Goal: Complete application form: Complete application form

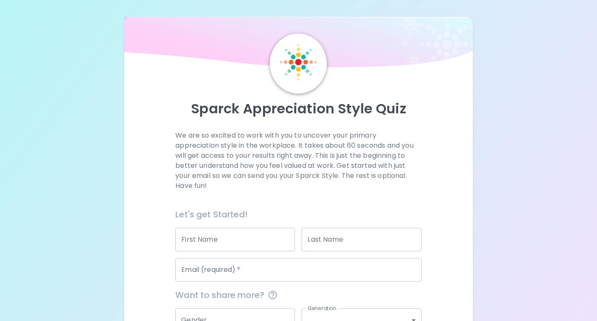
scroll to position [89, 0]
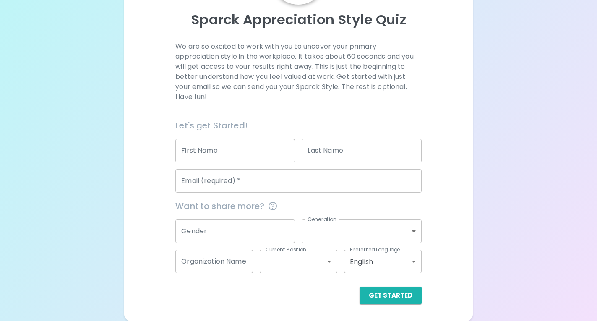
click at [228, 164] on div "Email (required)   * Email (required)   *" at bounding box center [295, 177] width 253 height 30
click at [229, 154] on input "First Name" at bounding box center [234, 150] width 119 height 23
type input "Aliyah"
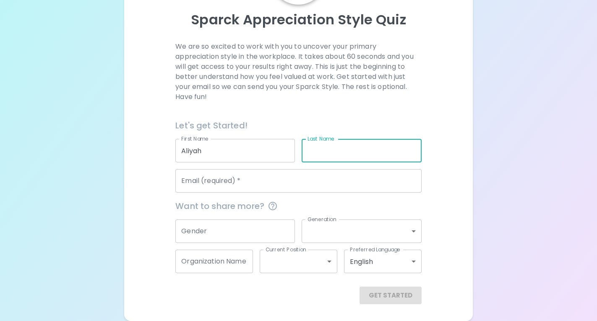
click at [354, 146] on input "Last Name" at bounding box center [360, 150] width 119 height 23
type input "Kralik"
click at [260, 182] on input "Email (required)   *" at bounding box center [298, 180] width 246 height 23
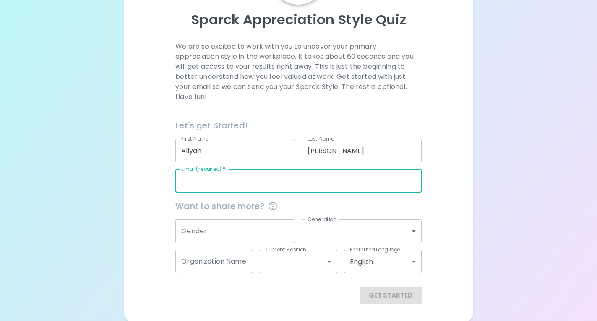
type input "akralik@collins-maxwell.k12.ia.us"
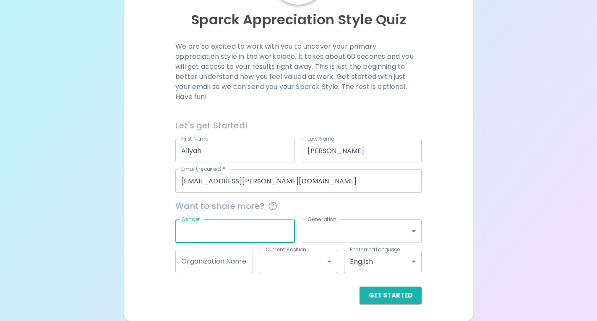
click at [227, 231] on input "Gender" at bounding box center [234, 230] width 119 height 23
type input "Female"
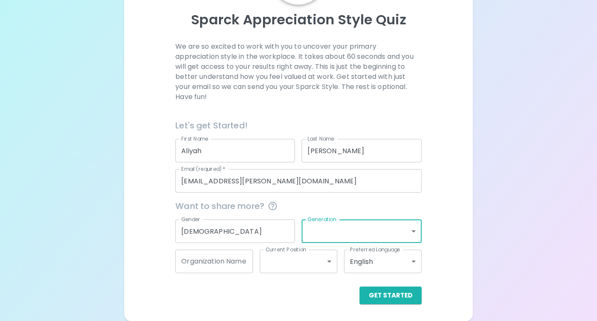
click at [418, 229] on body "Sparck Appreciation Style Quiz We are so excited to work with you to uncover yo…" at bounding box center [298, 116] width 597 height 410
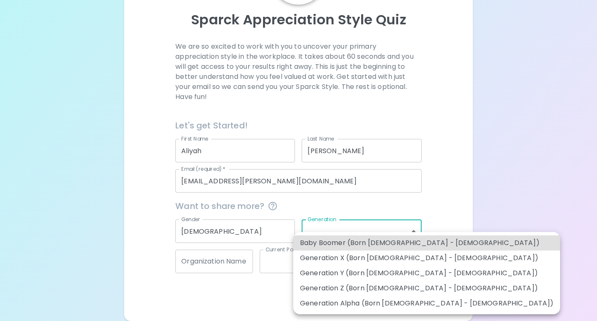
click at [423, 288] on li "Generation Z (Born 1997 - 2012)" at bounding box center [426, 287] width 267 height 15
type input "generation_z"
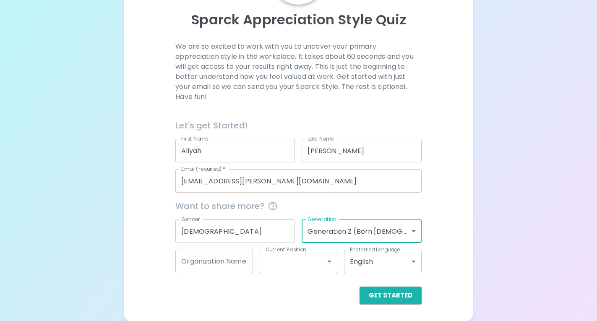
click at [216, 262] on input "Organization Name" at bounding box center [214, 260] width 78 height 23
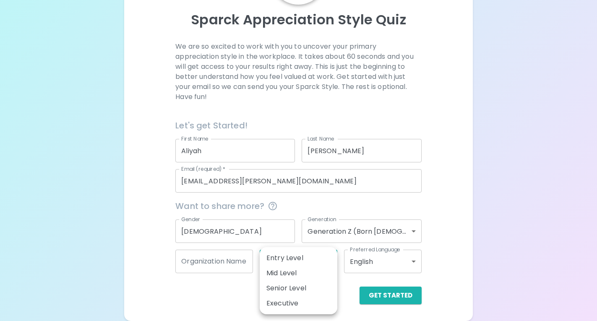
click at [291, 260] on body "Sparck Appreciation Style Quiz We are so excited to work with you to uncover yo…" at bounding box center [298, 116] width 597 height 410
click at [301, 286] on li "Senior Level" at bounding box center [299, 287] width 78 height 15
type input "senior_level"
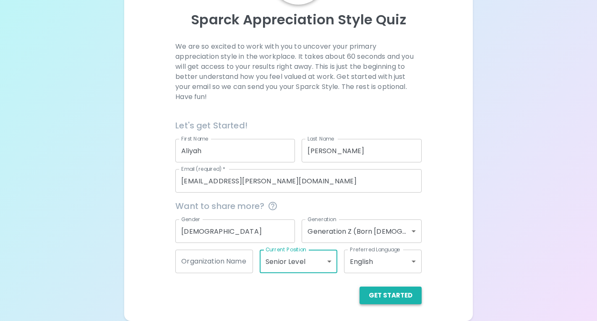
click at [390, 301] on button "Get Started" at bounding box center [390, 295] width 62 height 18
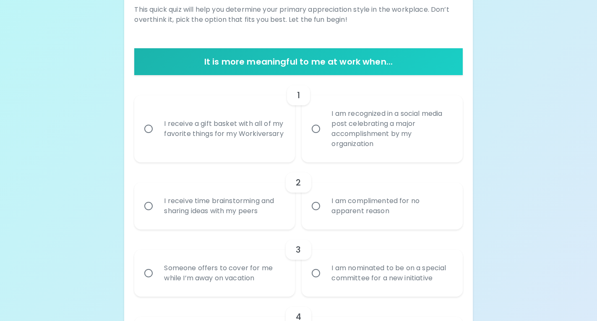
scroll to position [127, 0]
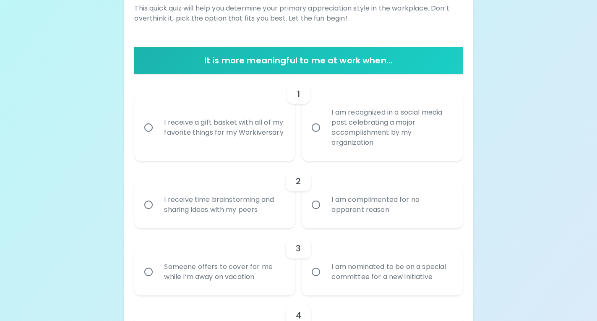
click at [268, 212] on div "I receive time brainstorming and sharing ideas with my peers" at bounding box center [223, 204] width 133 height 40
click at [157, 212] on input "I receive time brainstorming and sharing ideas with my peers" at bounding box center [149, 205] width 18 height 18
radio input "true"
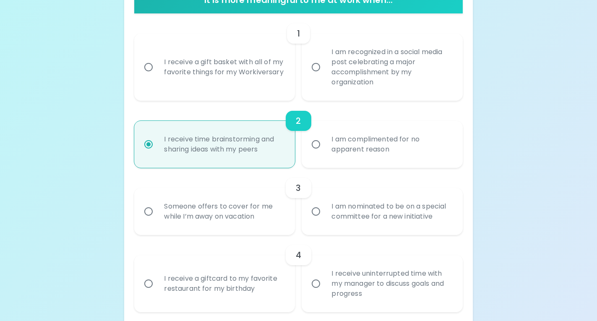
scroll to position [194, 0]
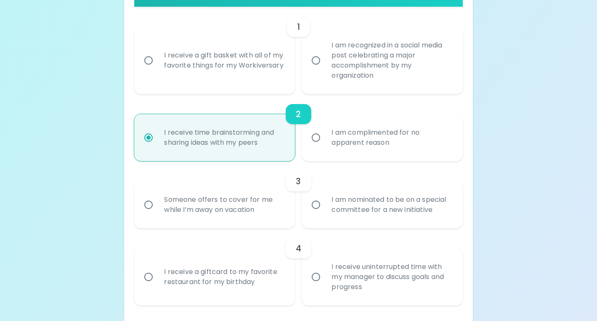
click at [268, 212] on div "Someone offers to cover for me while I’m away on vacation" at bounding box center [223, 204] width 133 height 40
click at [157, 212] on input "Someone offers to cover for me while I’m away on vacation" at bounding box center [149, 205] width 18 height 18
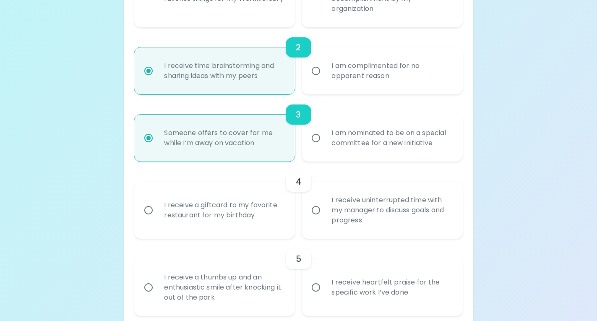
scroll to position [261, 0]
radio input "true"
click at [351, 209] on div "I receive uninterrupted time with my manager to discuss goals and progress" at bounding box center [391, 209] width 133 height 50
click at [325, 209] on input "I receive uninterrupted time with my manager to discuss goals and progress" at bounding box center [316, 210] width 18 height 18
radio input "false"
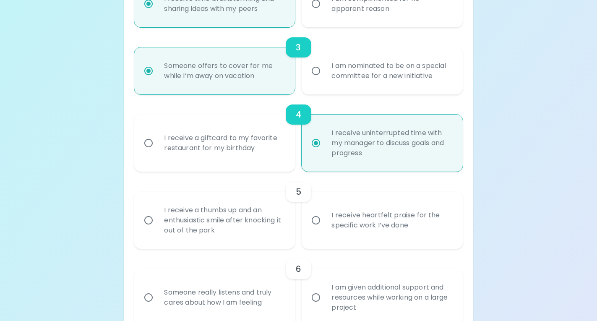
scroll to position [328, 0]
radio input "true"
click at [276, 227] on div "I receive a thumbs up and an enthusiastic smile after knocking it out of the pa…" at bounding box center [223, 220] width 133 height 50
click at [157, 227] on input "I receive a thumbs up and an enthusiastic smile after knocking it out of the pa…" at bounding box center [149, 220] width 18 height 18
radio input "false"
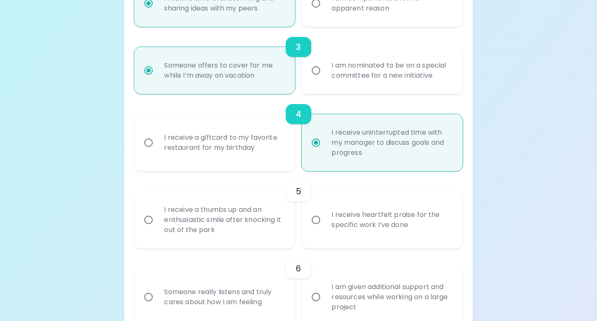
radio input "false"
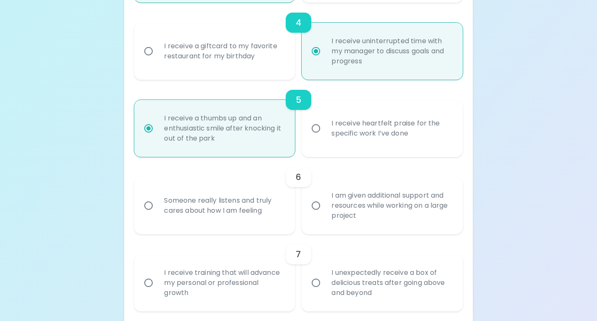
scroll to position [425, 0]
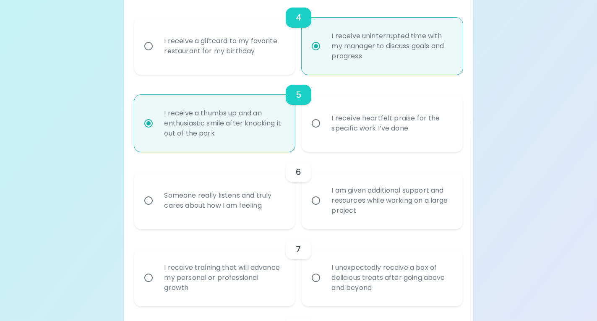
radio input "true"
click at [361, 208] on div "I am given additional support and resources while working on a large project" at bounding box center [391, 200] width 133 height 50
click at [325, 208] on input "I am given additional support and resources while working on a large project" at bounding box center [316, 201] width 18 height 18
radio input "false"
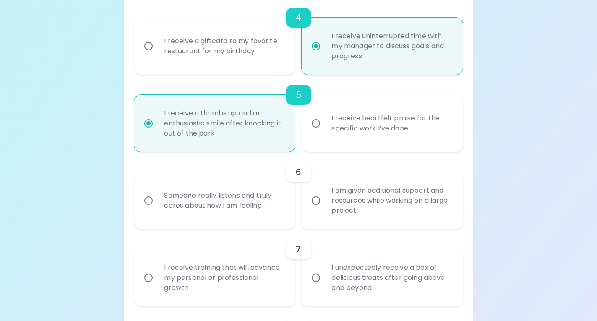
radio input "false"
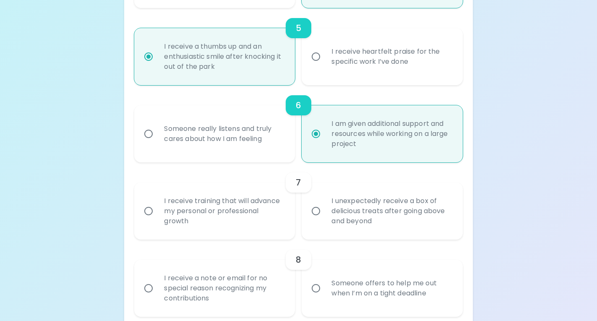
scroll to position [492, 0]
radio input "true"
click at [249, 206] on div "I receive training that will advance my personal or professional growth" at bounding box center [223, 210] width 133 height 50
click at [157, 206] on input "I receive training that will advance my personal or professional growth" at bounding box center [149, 211] width 18 height 18
radio input "false"
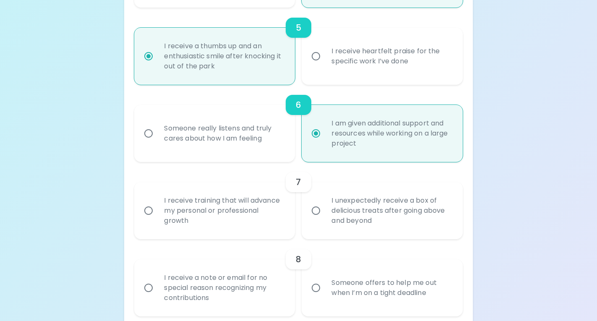
radio input "false"
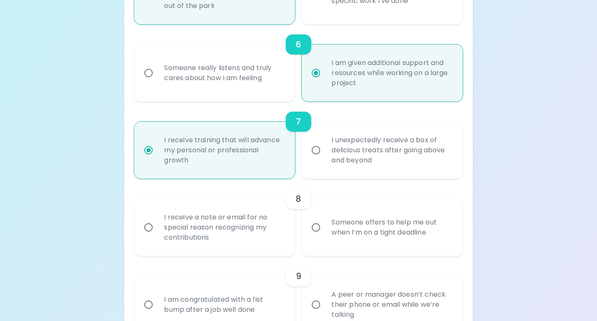
scroll to position [559, 0]
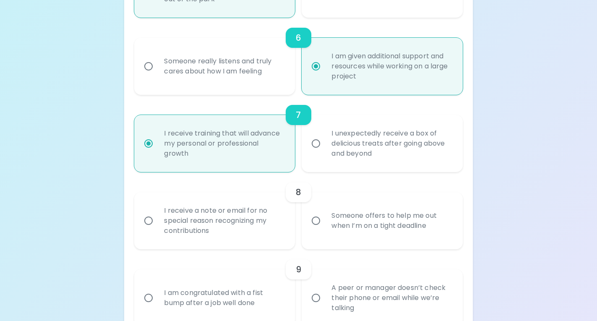
radio input "true"
click at [353, 234] on div "Someone offers to help me out when I’m on a tight deadline" at bounding box center [391, 220] width 133 height 40
click at [325, 229] on input "Someone offers to help me out when I’m on a tight deadline" at bounding box center [316, 221] width 18 height 18
radio input "false"
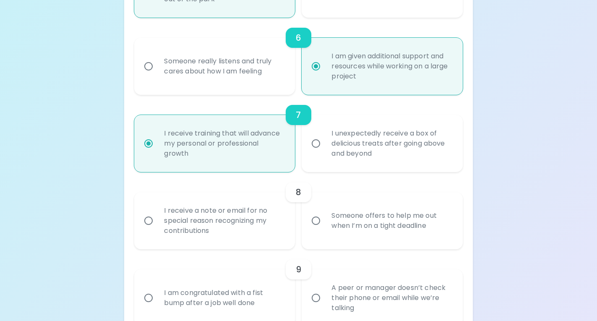
radio input "false"
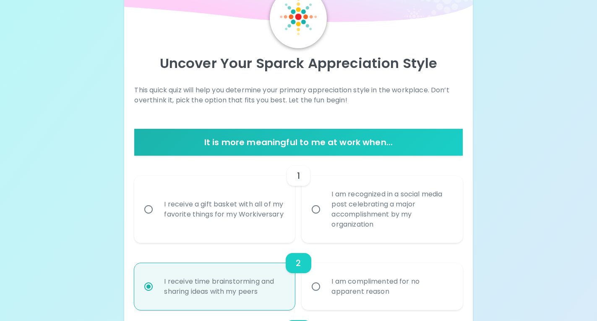
scroll to position [48, 0]
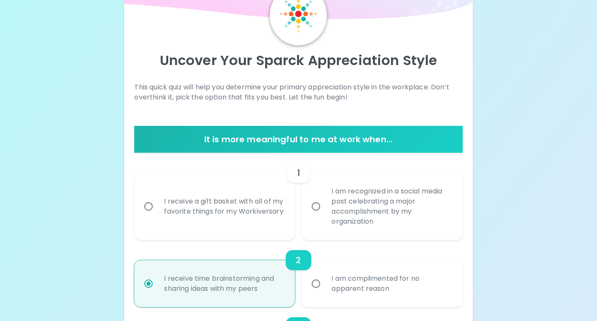
radio input "true"
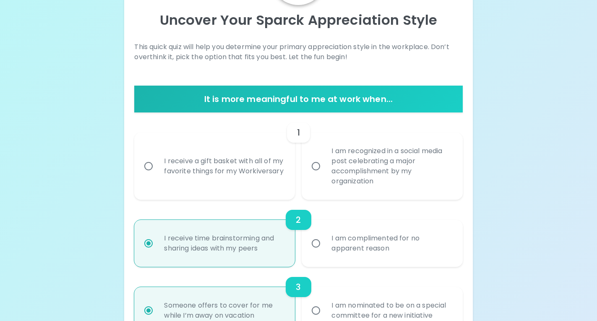
scroll to position [90, 0]
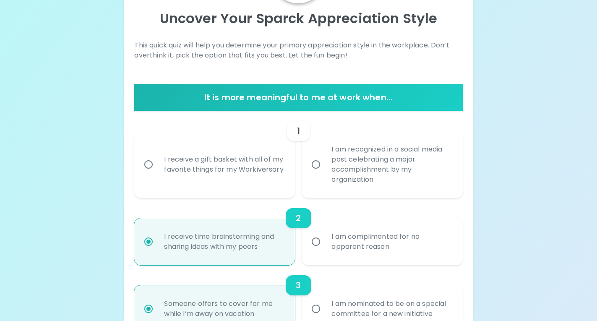
click at [216, 171] on div "I receive a gift basket with all of my favorite things for my Workiversary" at bounding box center [223, 164] width 133 height 40
click at [157, 171] on input "I receive a gift basket with all of my favorite things for my Workiversary" at bounding box center [149, 165] width 18 height 18
radio input "false"
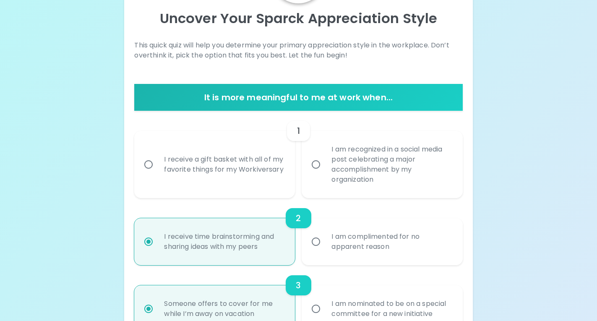
radio input "false"
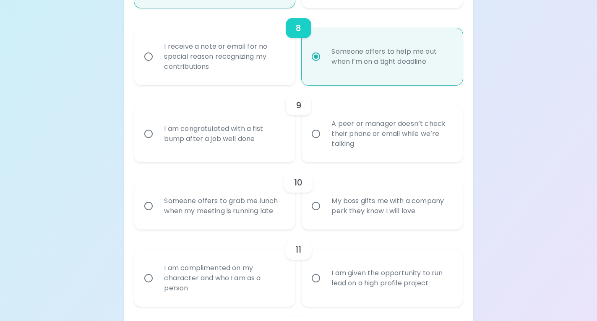
scroll to position [727, 0]
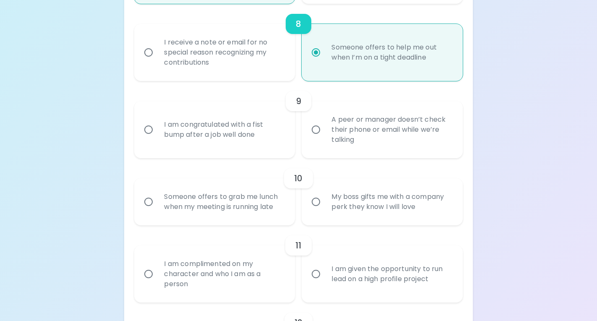
radio input "true"
click at [354, 126] on div "A peer or manager doesn’t check their phone or email while we’re talking" at bounding box center [391, 129] width 133 height 50
click at [325, 126] on input "A peer or manager doesn’t check their phone or email while we’re talking" at bounding box center [316, 130] width 18 height 18
radio input "false"
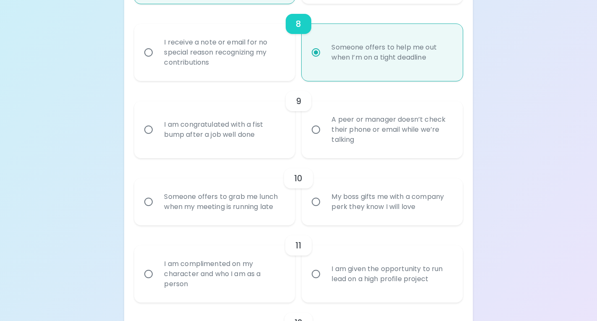
radio input "false"
radio input "true"
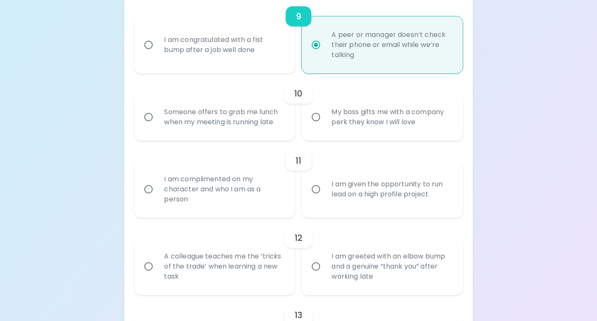
scroll to position [813, 0]
radio input "true"
click at [259, 122] on div "Someone offers to grab me lunch when my meeting is running late" at bounding box center [223, 116] width 133 height 40
click at [157, 122] on input "Someone offers to grab me lunch when my meeting is running late" at bounding box center [149, 116] width 18 height 18
radio input "false"
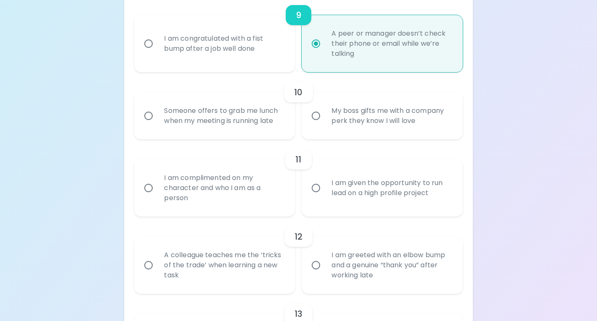
radio input "false"
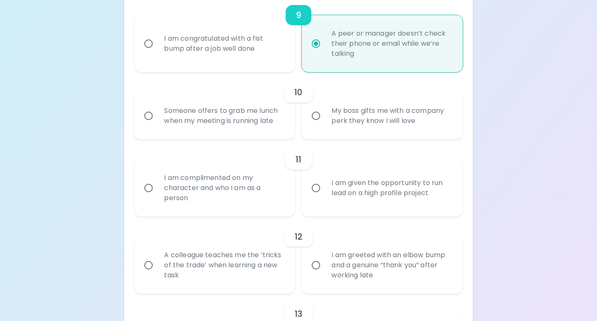
radio input "false"
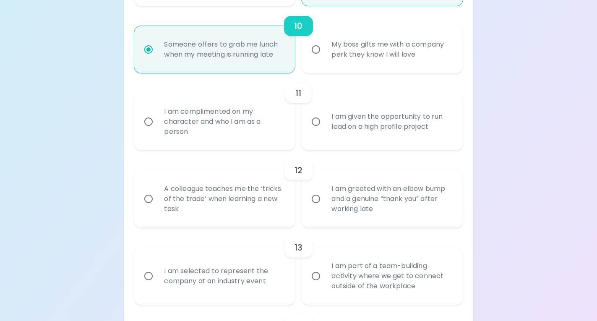
scroll to position [880, 0]
radio input "true"
click at [262, 141] on div "I am complimented on my character and who I am as a person" at bounding box center [223, 121] width 133 height 50
click at [157, 130] on input "I am complimented on my character and who I am as a person" at bounding box center [149, 121] width 18 height 18
radio input "false"
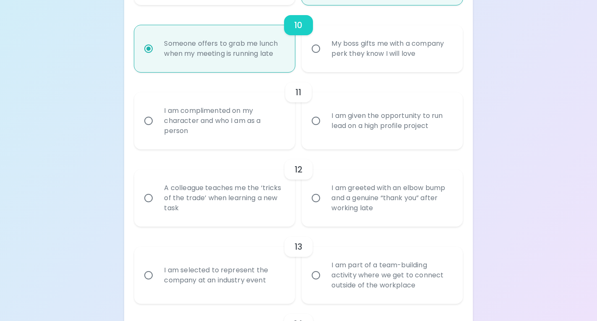
radio input "false"
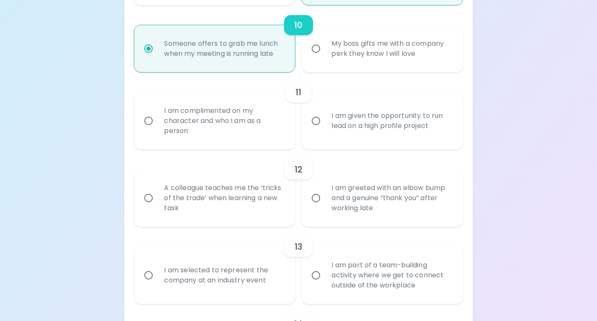
radio input "false"
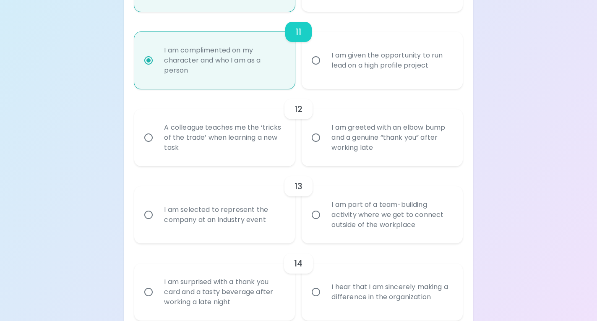
scroll to position [947, 0]
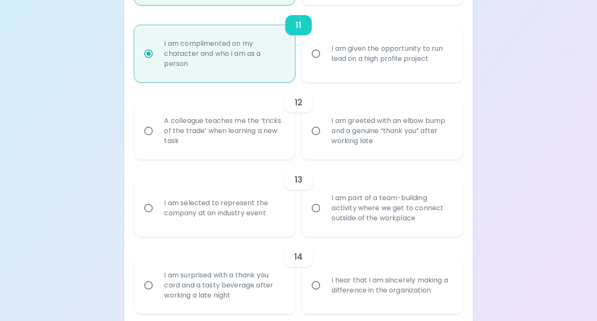
radio input "true"
click at [262, 141] on div "A colleague teaches me the ‘tricks of the trade’ when learning a new task" at bounding box center [223, 131] width 133 height 50
click at [157, 140] on input "A colleague teaches me the ‘tricks of the trade’ when learning a new task" at bounding box center [149, 131] width 18 height 18
radio input "false"
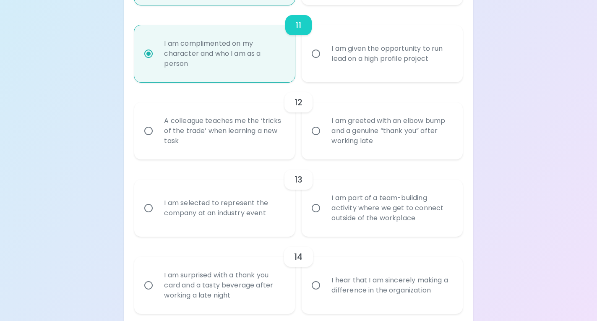
radio input "false"
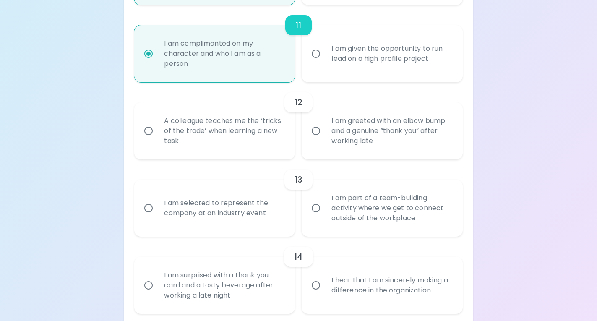
radio input "false"
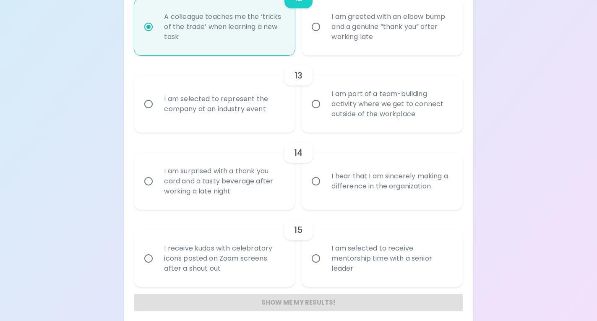
scroll to position [1052, 0]
radio input "true"
click at [266, 115] on div "I am selected to represent the company at an industry event" at bounding box center [223, 103] width 133 height 40
click at [157, 112] on input "I am selected to represent the company at an industry event" at bounding box center [149, 103] width 18 height 18
radio input "false"
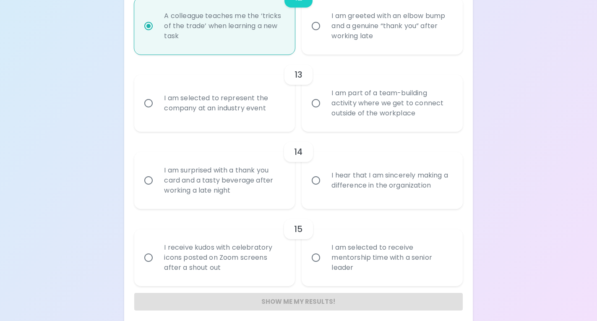
radio input "false"
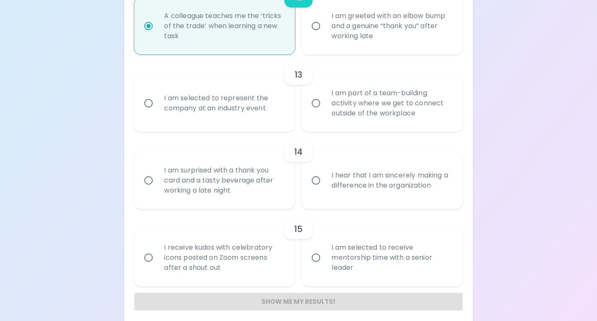
radio input "false"
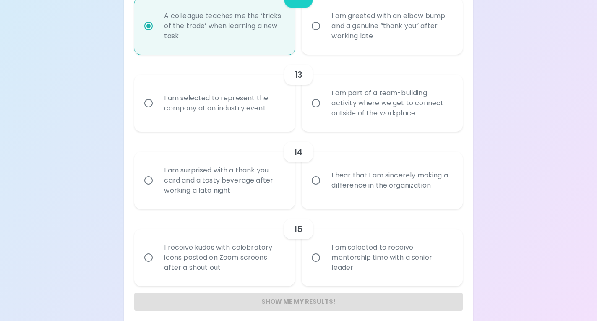
scroll to position [1058, 0]
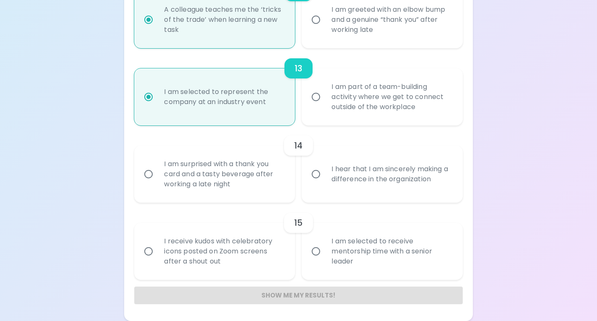
radio input "true"
click at [347, 181] on div "I hear that I am sincerely making a difference in the organization" at bounding box center [391, 174] width 133 height 40
click at [325, 181] on input "I hear that I am sincerely making a difference in the organization" at bounding box center [316, 174] width 18 height 18
radio input "false"
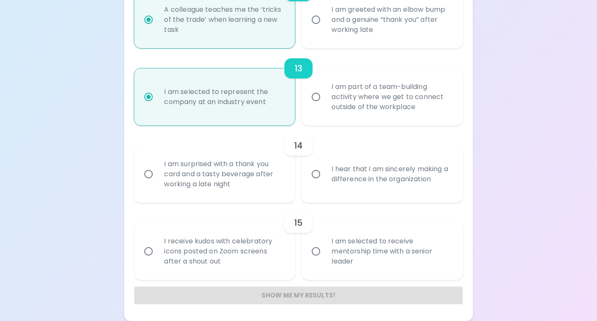
radio input "false"
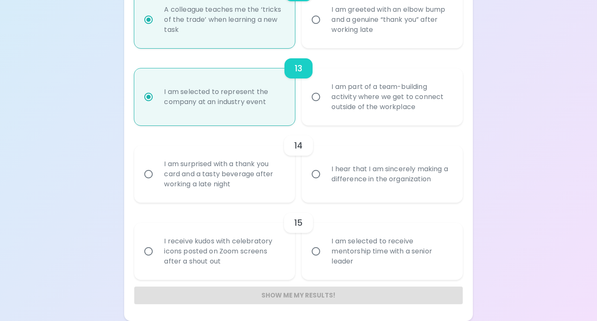
radio input "false"
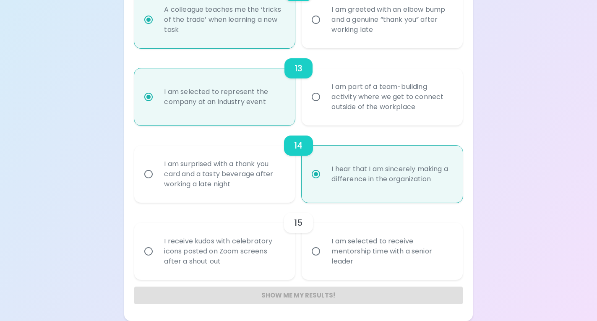
radio input "true"
click at [265, 183] on div "I am surprised with a thank you card and a tasty beverage after working a late …" at bounding box center [223, 174] width 133 height 50
click at [157, 183] on input "I am surprised with a thank you card and a tasty beverage after working a late …" at bounding box center [149, 174] width 18 height 18
radio input "false"
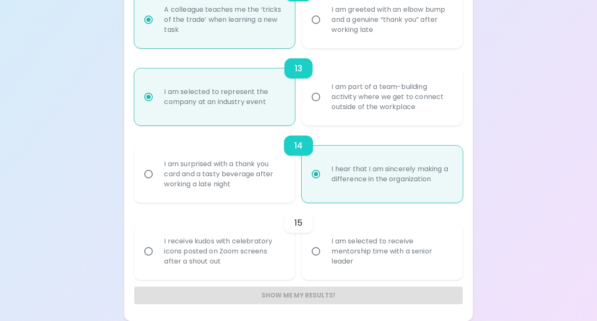
radio input "false"
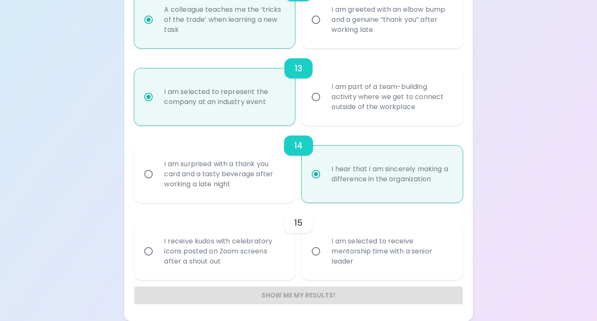
radio input "false"
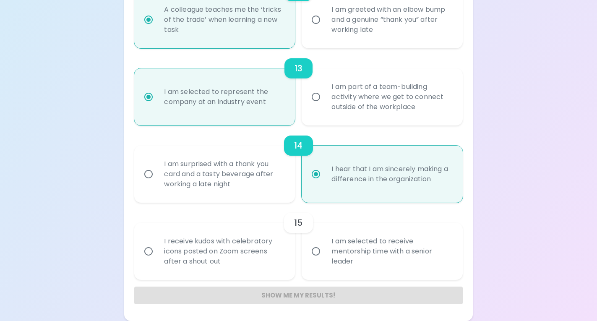
radio input "true"
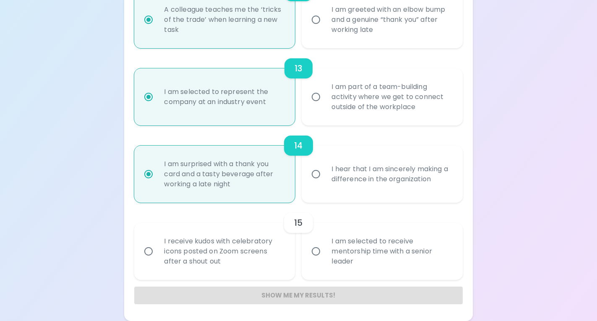
radio input "true"
click at [348, 261] on div "I am selected to receive mentorship time with a senior leader" at bounding box center [391, 251] width 133 height 50
click at [325, 260] on input "I am selected to receive mentorship time with a senior leader" at bounding box center [316, 251] width 18 height 18
radio input "false"
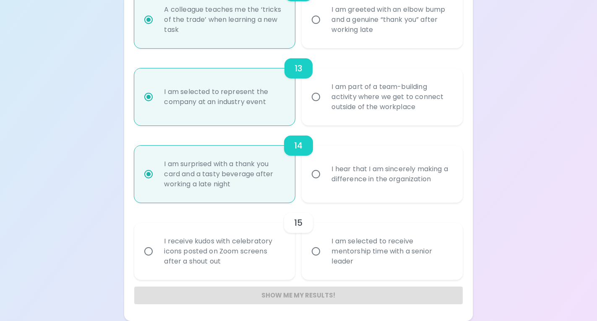
radio input "false"
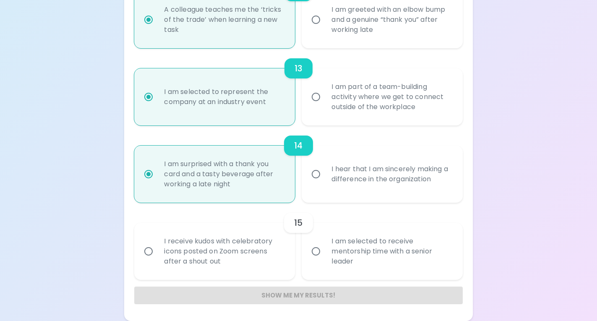
radio input "false"
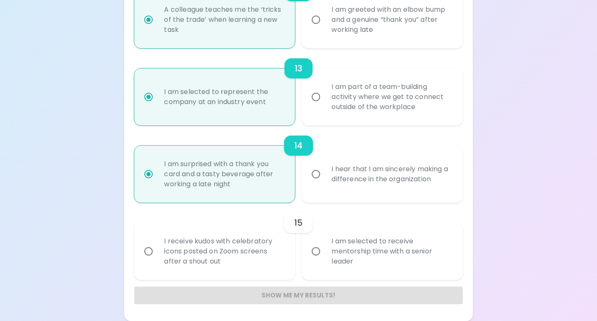
radio input "false"
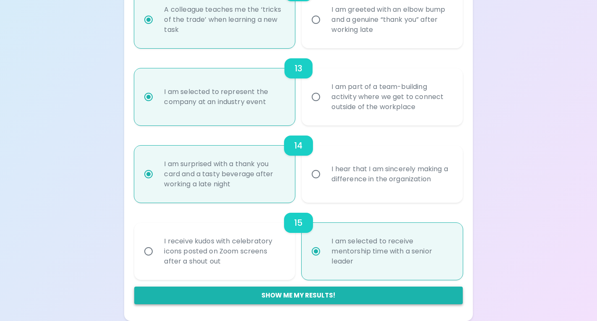
radio input "true"
click at [329, 290] on button "Show me my results!" at bounding box center [298, 295] width 328 height 18
radio input "false"
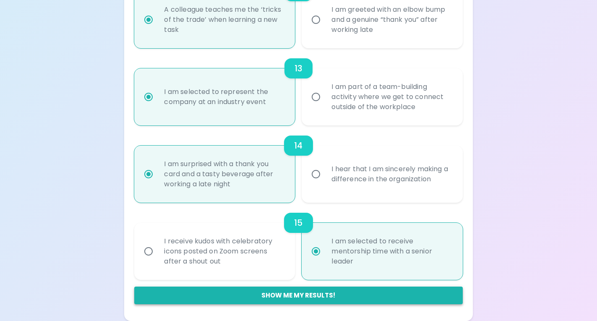
radio input "false"
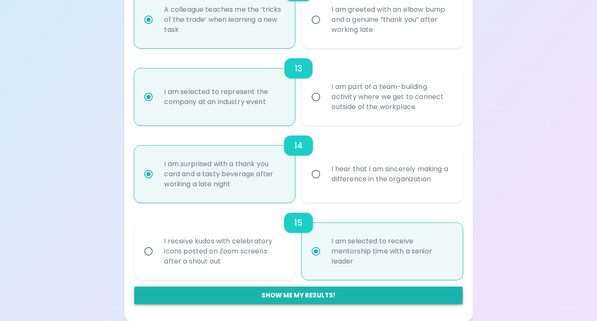
radio input "false"
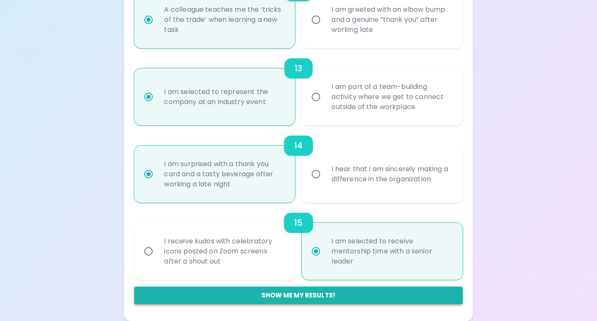
radio input "false"
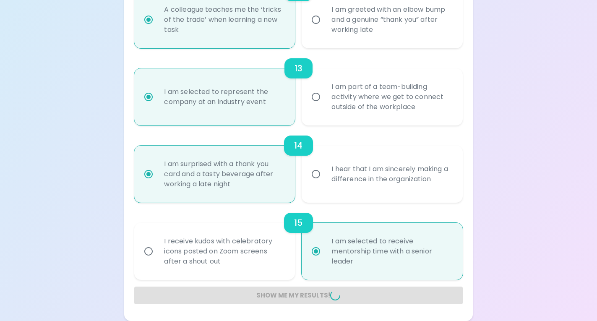
radio input "false"
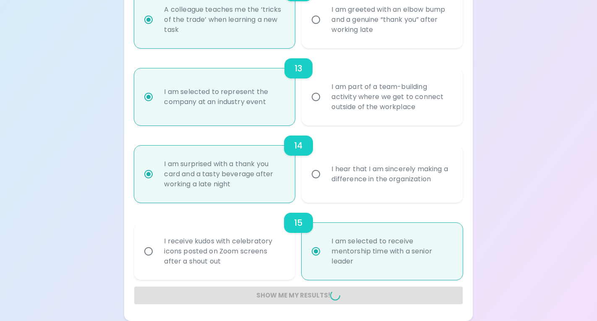
radio input "false"
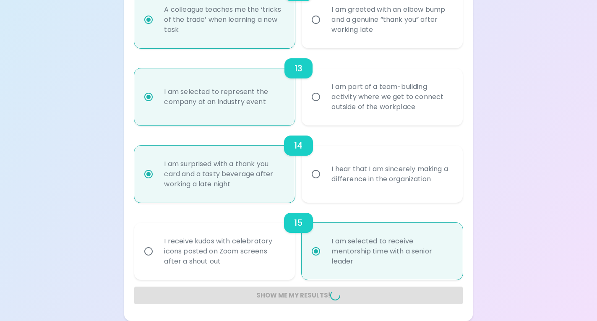
radio input "false"
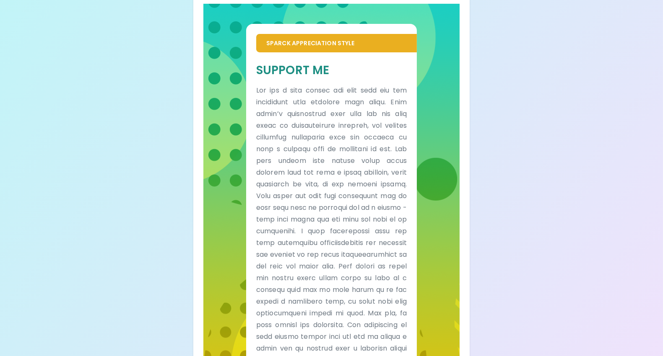
scroll to position [179, 0]
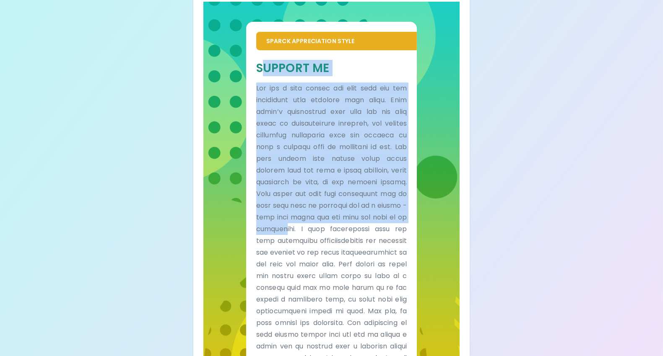
drag, startPoint x: 265, startPoint y: 69, endPoint x: 284, endPoint y: 236, distance: 167.6
click at [284, 236] on div "Support Me" at bounding box center [331, 235] width 151 height 351
click at [284, 236] on p at bounding box center [331, 247] width 151 height 329
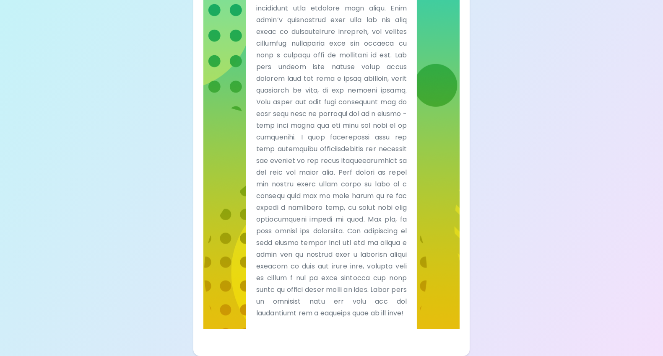
scroll to position [291, 0]
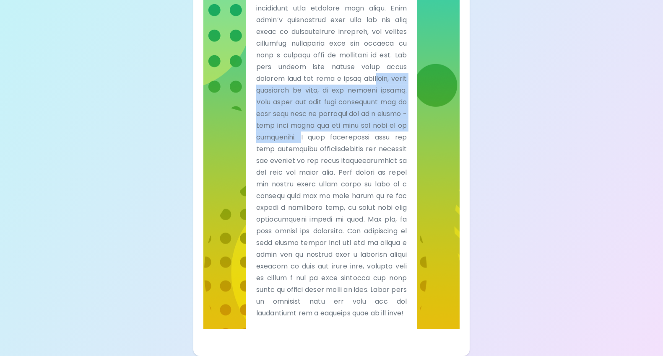
drag, startPoint x: 272, startPoint y: 75, endPoint x: 299, endPoint y: 129, distance: 60.8
click at [299, 130] on p at bounding box center [331, 155] width 151 height 329
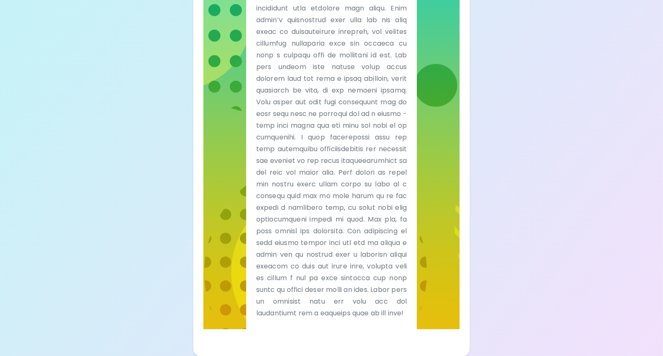
click at [299, 129] on p at bounding box center [331, 155] width 151 height 329
click at [294, 84] on p at bounding box center [331, 155] width 151 height 329
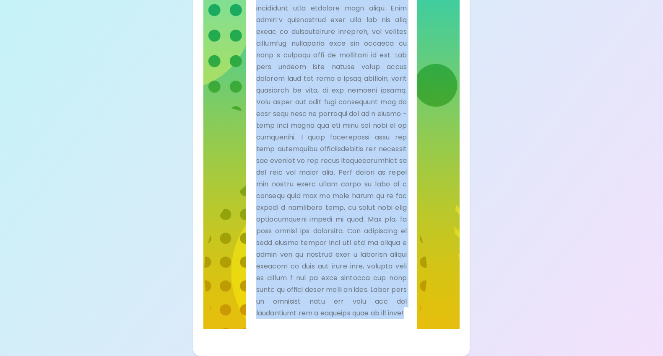
click at [294, 84] on p at bounding box center [331, 155] width 151 height 329
click at [295, 93] on p at bounding box center [331, 155] width 151 height 329
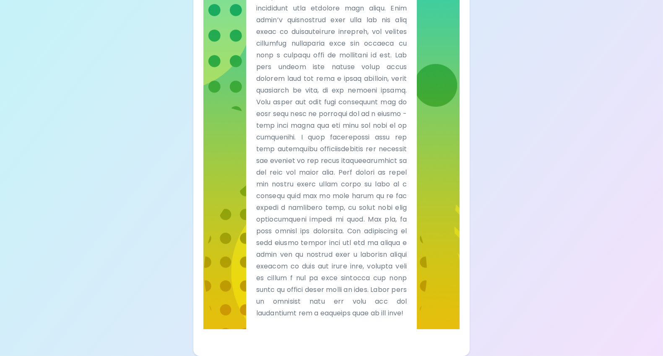
scroll to position [306, 0]
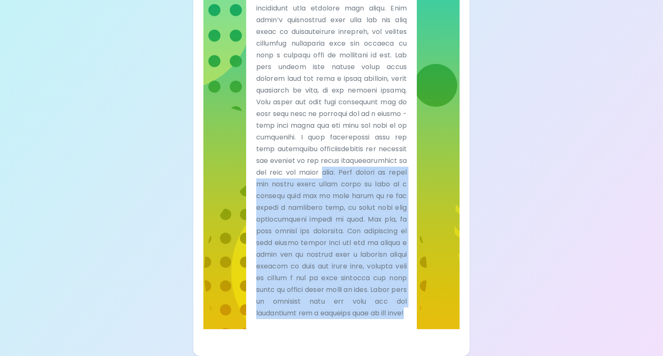
drag, startPoint x: 257, startPoint y: 160, endPoint x: 270, endPoint y: 330, distance: 170.7
click at [270, 320] on div "Sparck Appreciation Style Support Me" at bounding box center [331, 125] width 256 height 430
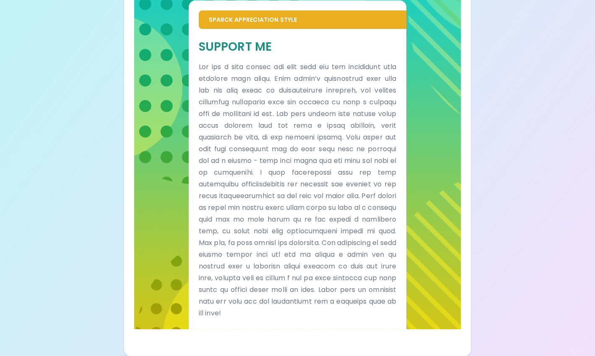
scroll to position [0, 0]
